Goal: Navigation & Orientation: Find specific page/section

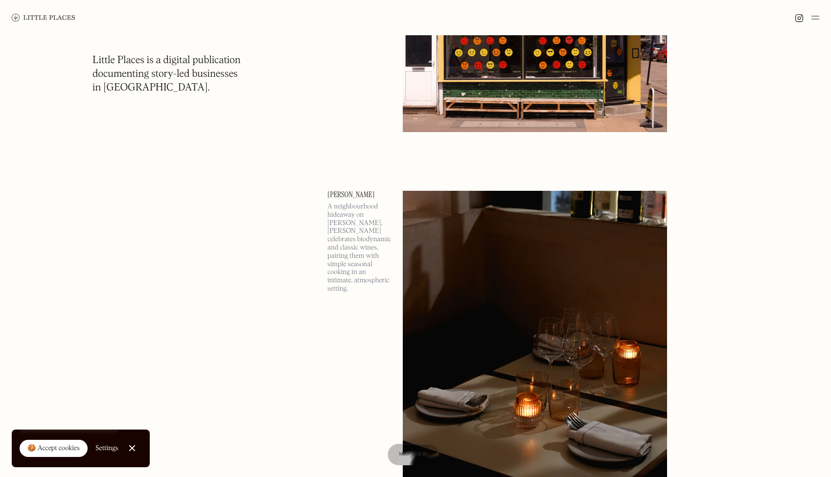
scroll to position [487, 0]
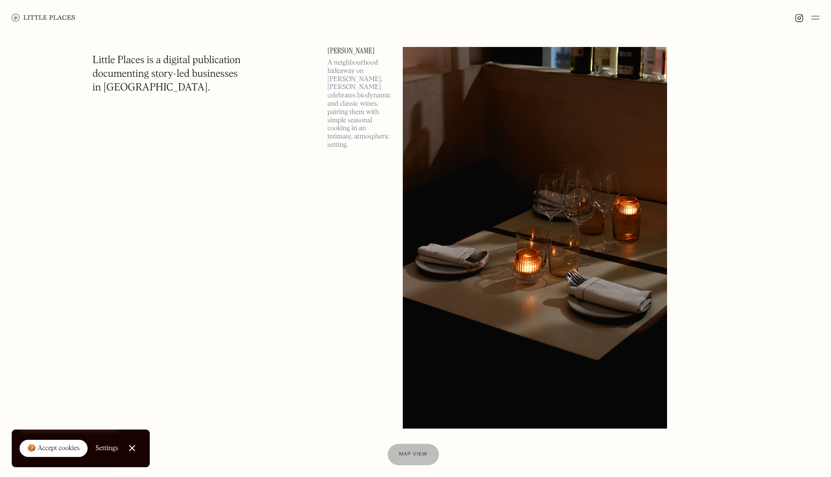
click at [813, 20] on img at bounding box center [815, 18] width 8 height 12
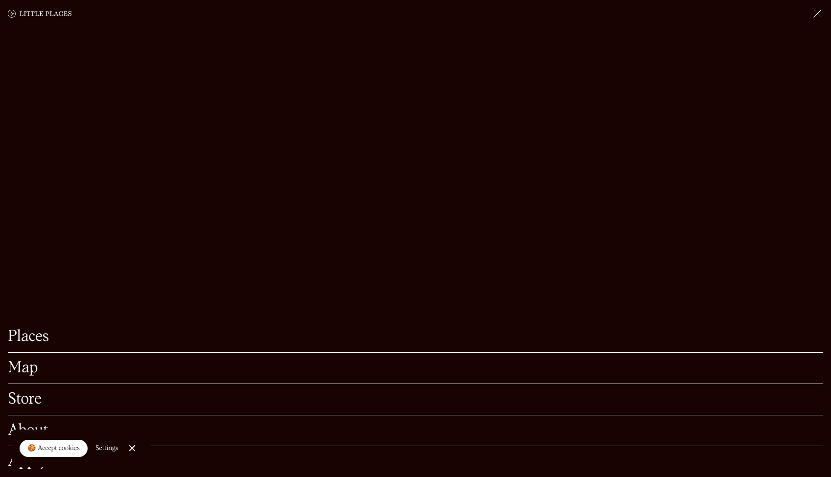
click at [24, 372] on link "Map" at bounding box center [415, 368] width 815 height 15
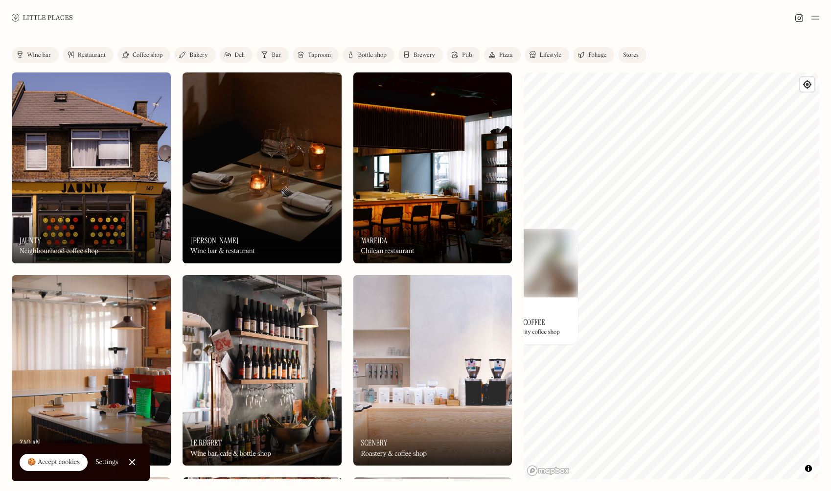
click at [563, 311] on div "© Mapbox © OpenStreetMap Improve this map On Our Radar [PERSON_NAME] Coffee A r…" at bounding box center [672, 275] width 296 height 407
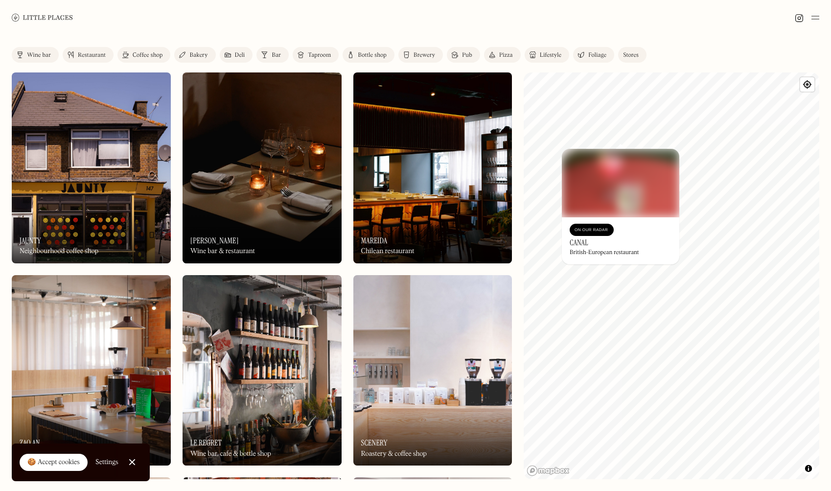
click at [579, 238] on h3 "Canal" at bounding box center [579, 242] width 19 height 9
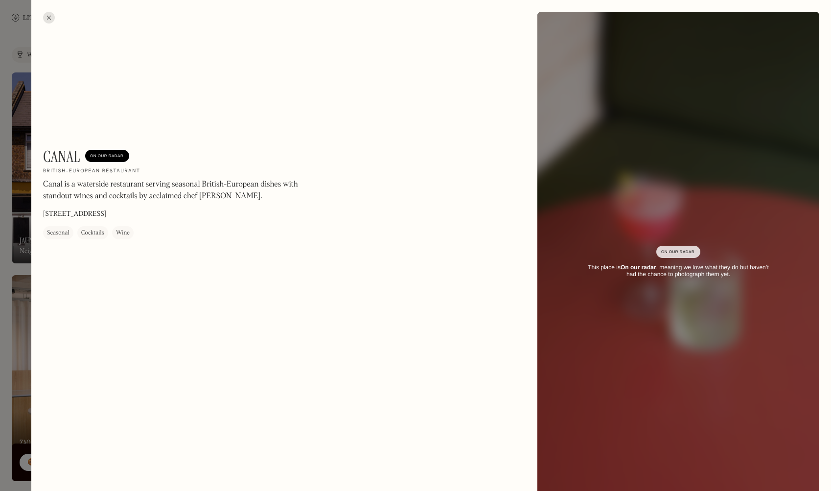
click at [112, 148] on div "Canal On Our Radar" at bounding box center [86, 156] width 86 height 19
